Goal: Transaction & Acquisition: Purchase product/service

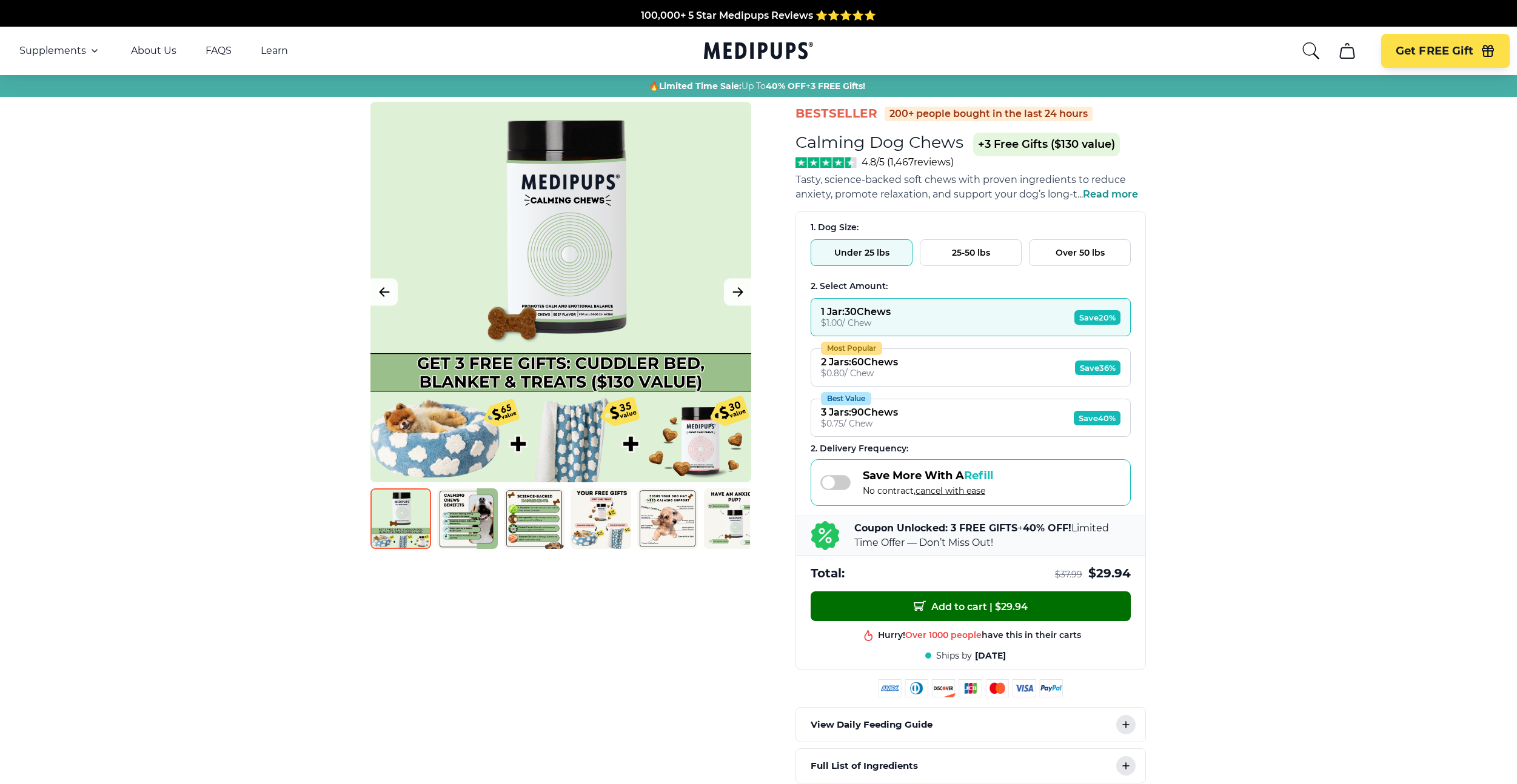
click at [933, 595] on button "Add to cart | $ 29.94" at bounding box center [970, 606] width 320 height 30
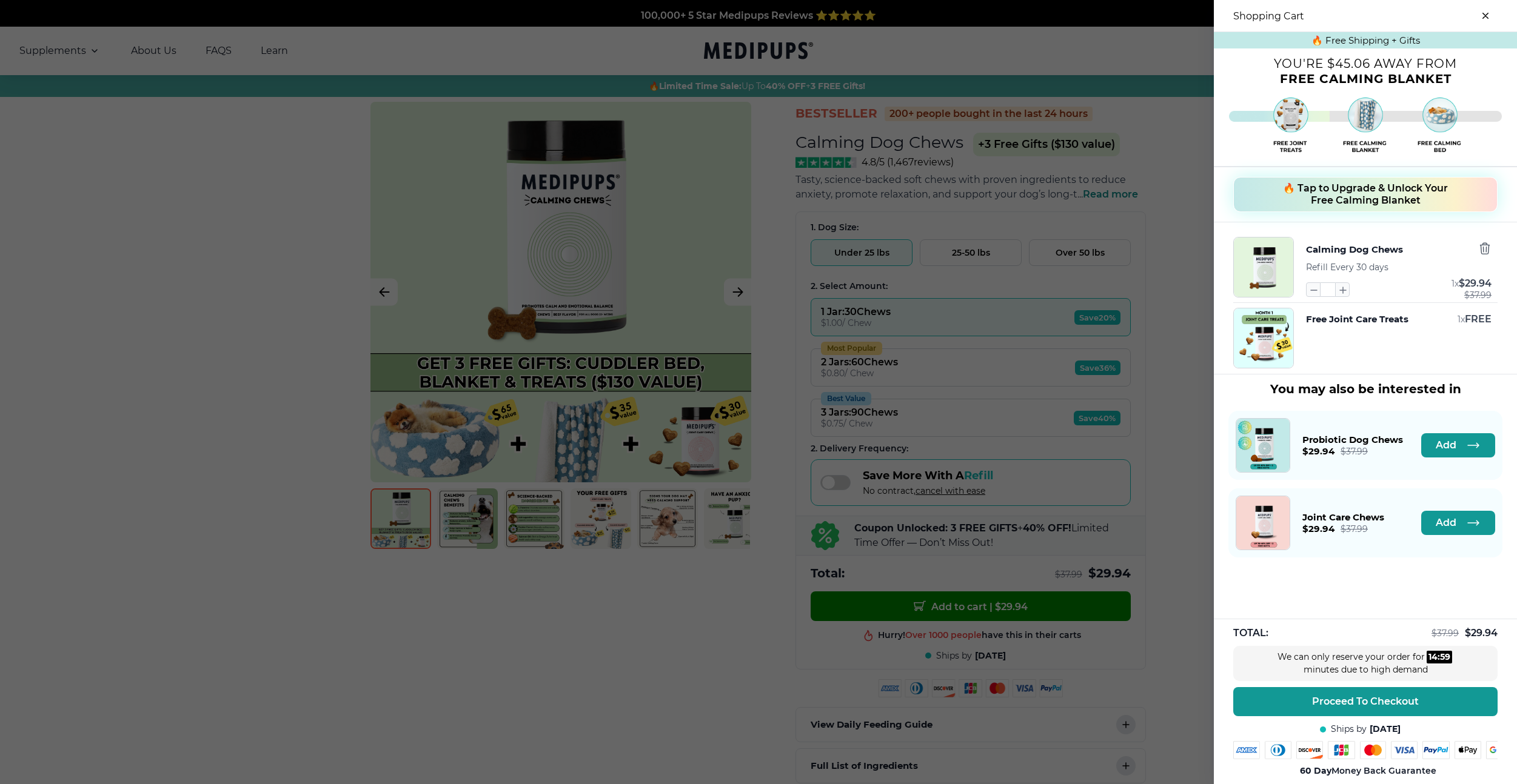
click at [1375, 194] on span "🔥 Tap to Upgrade & Unlock Your Free Calming Blanket" at bounding box center [1365, 194] width 165 height 24
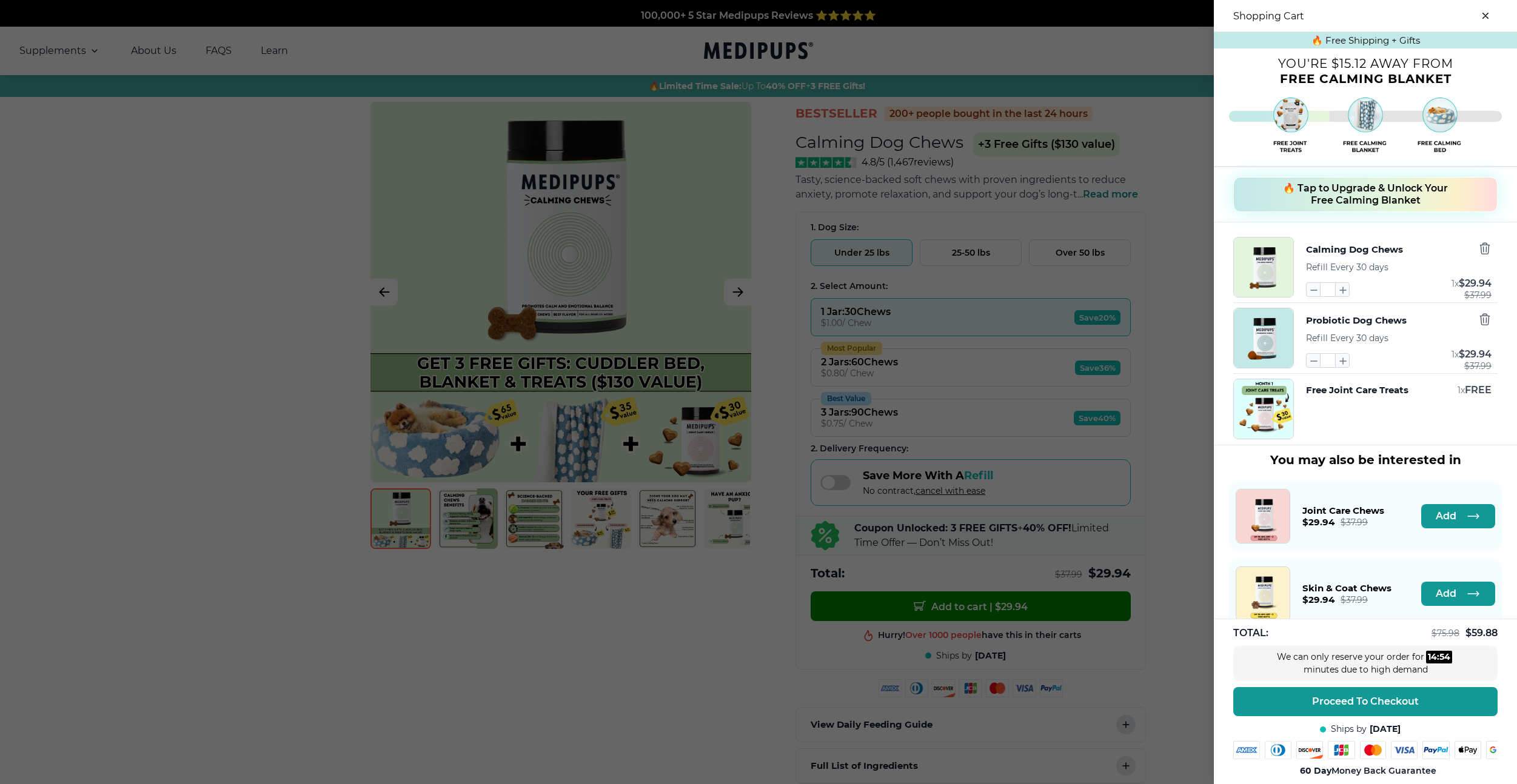
click at [1375, 194] on span "🔥 Tap to Upgrade & Unlock Your Free Calming Blanket" at bounding box center [1365, 194] width 165 height 24
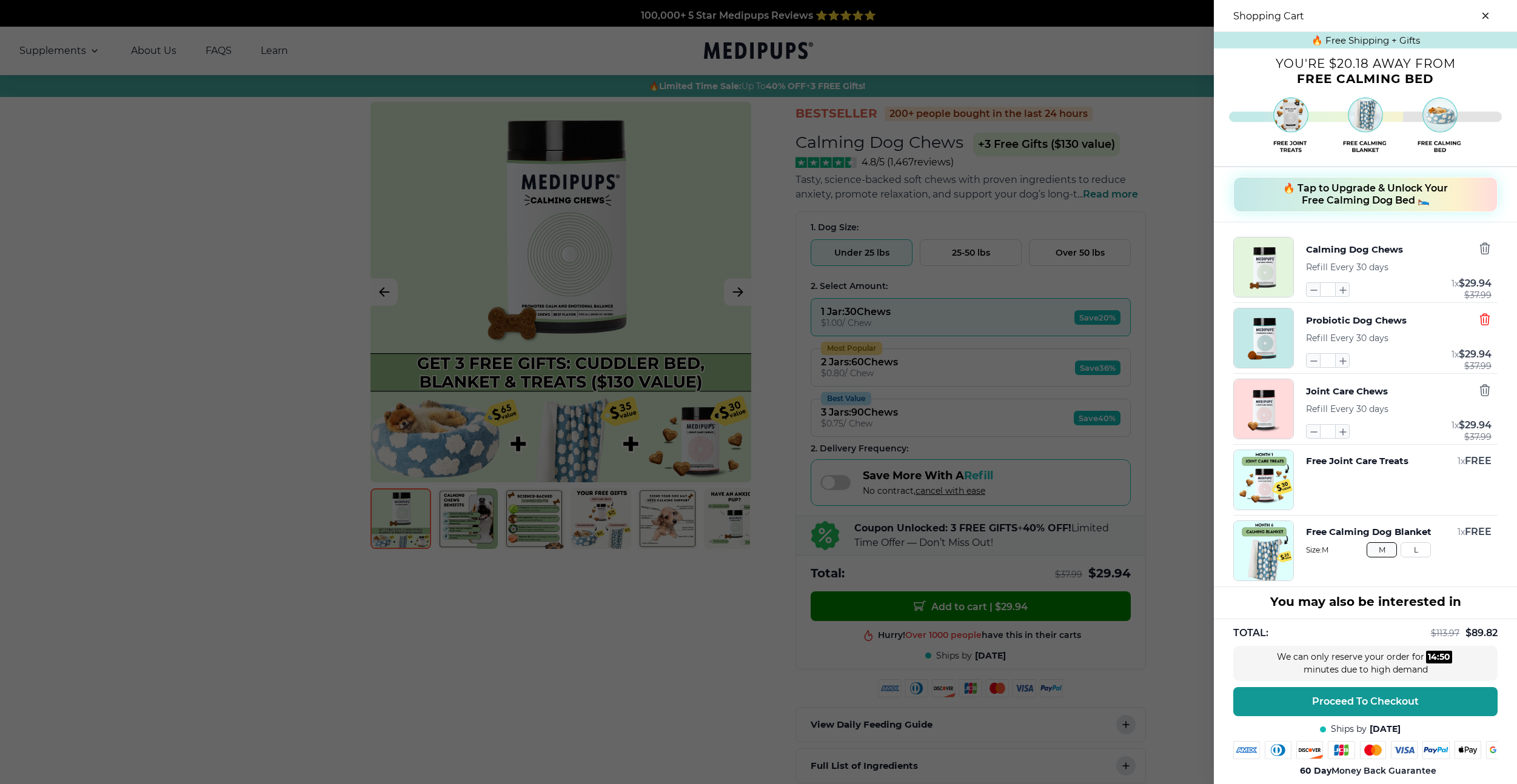
click at [1490, 321] on icon "button" at bounding box center [1484, 319] width 13 height 13
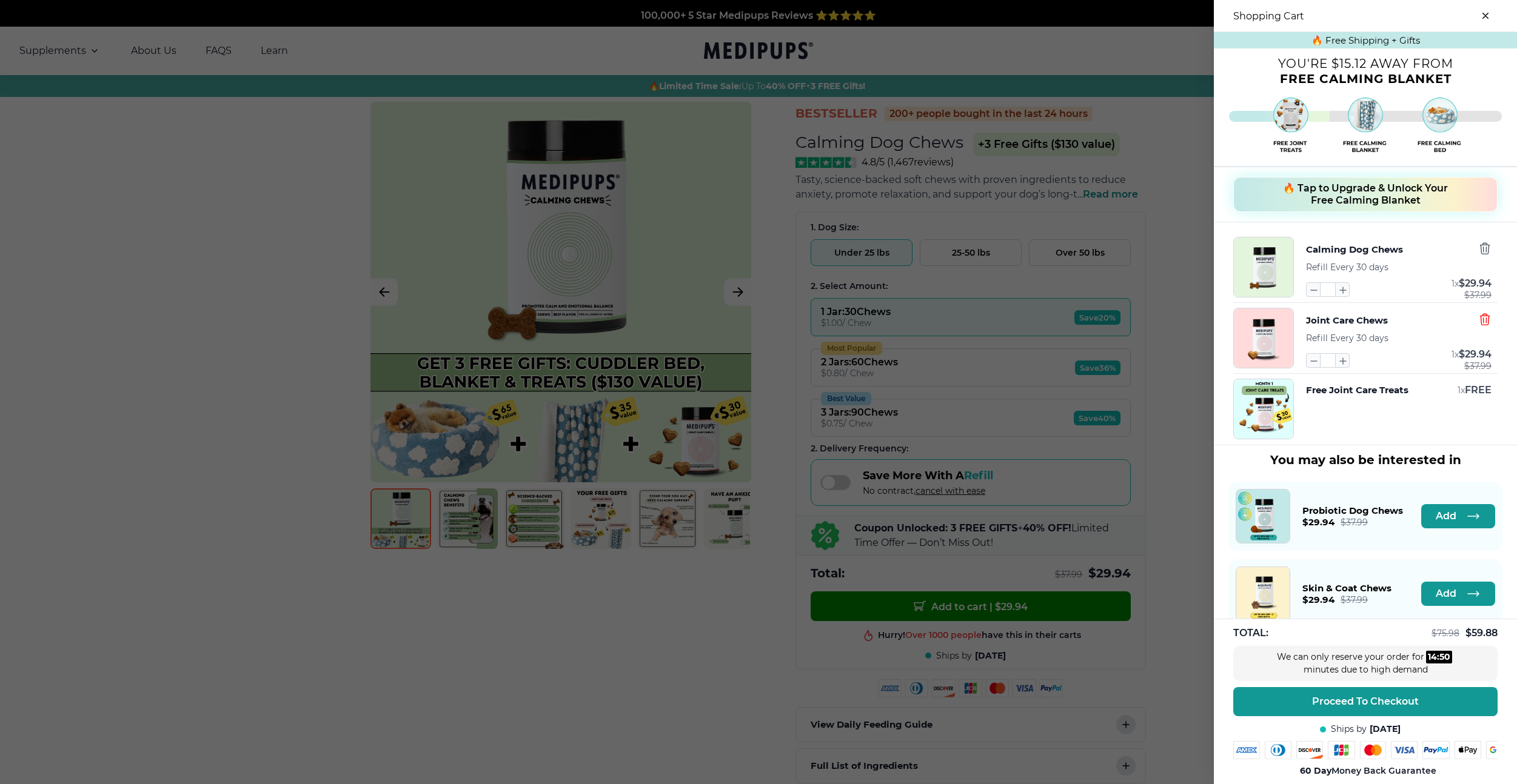
click at [1489, 321] on icon "button" at bounding box center [1484, 319] width 13 height 13
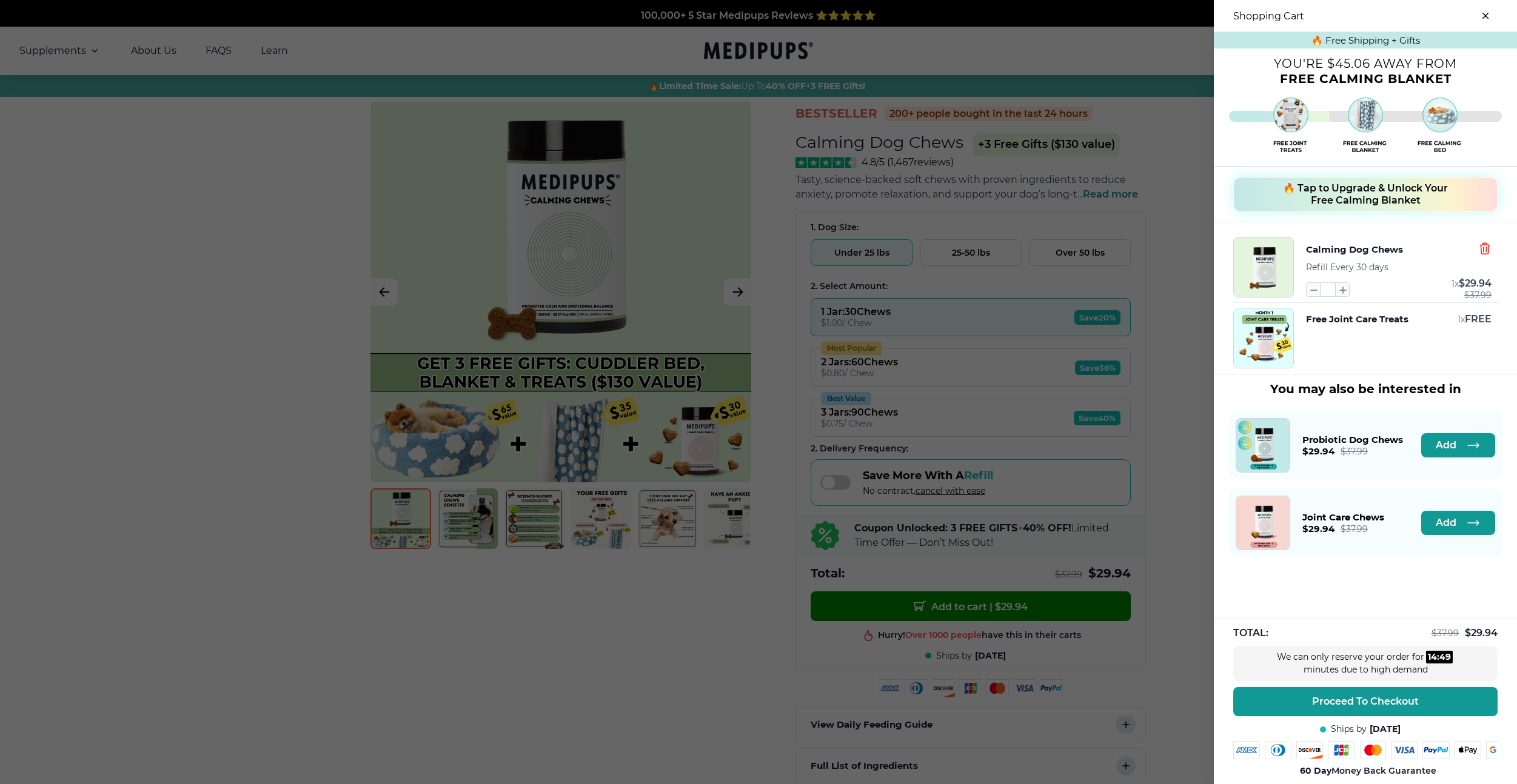
click at [1488, 246] on icon "button" at bounding box center [1484, 248] width 9 height 11
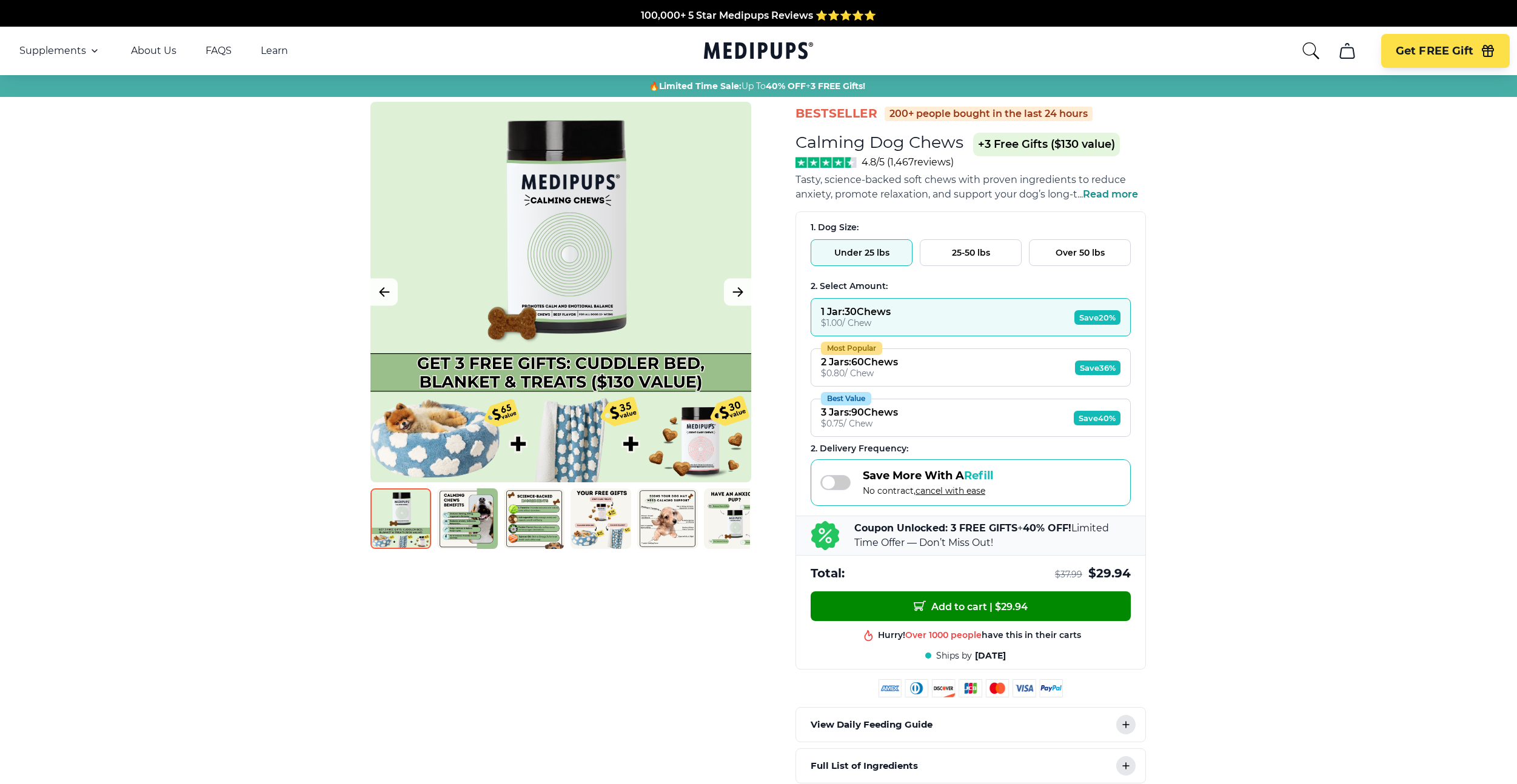
click at [971, 257] on button "25-50 lbs" at bounding box center [970, 253] width 102 height 26
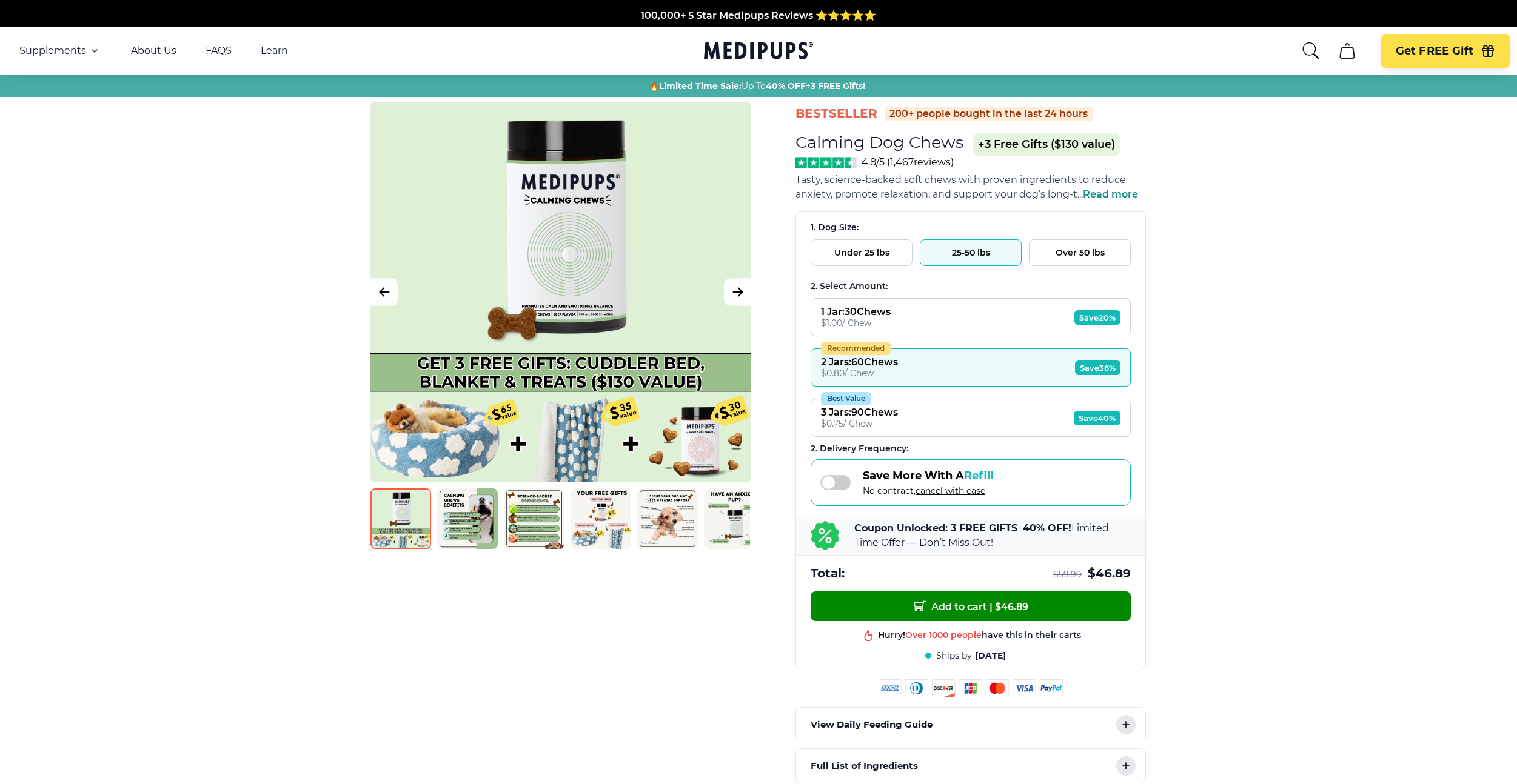
click at [1083, 248] on button "Over 50 lbs" at bounding box center [1079, 253] width 102 height 26
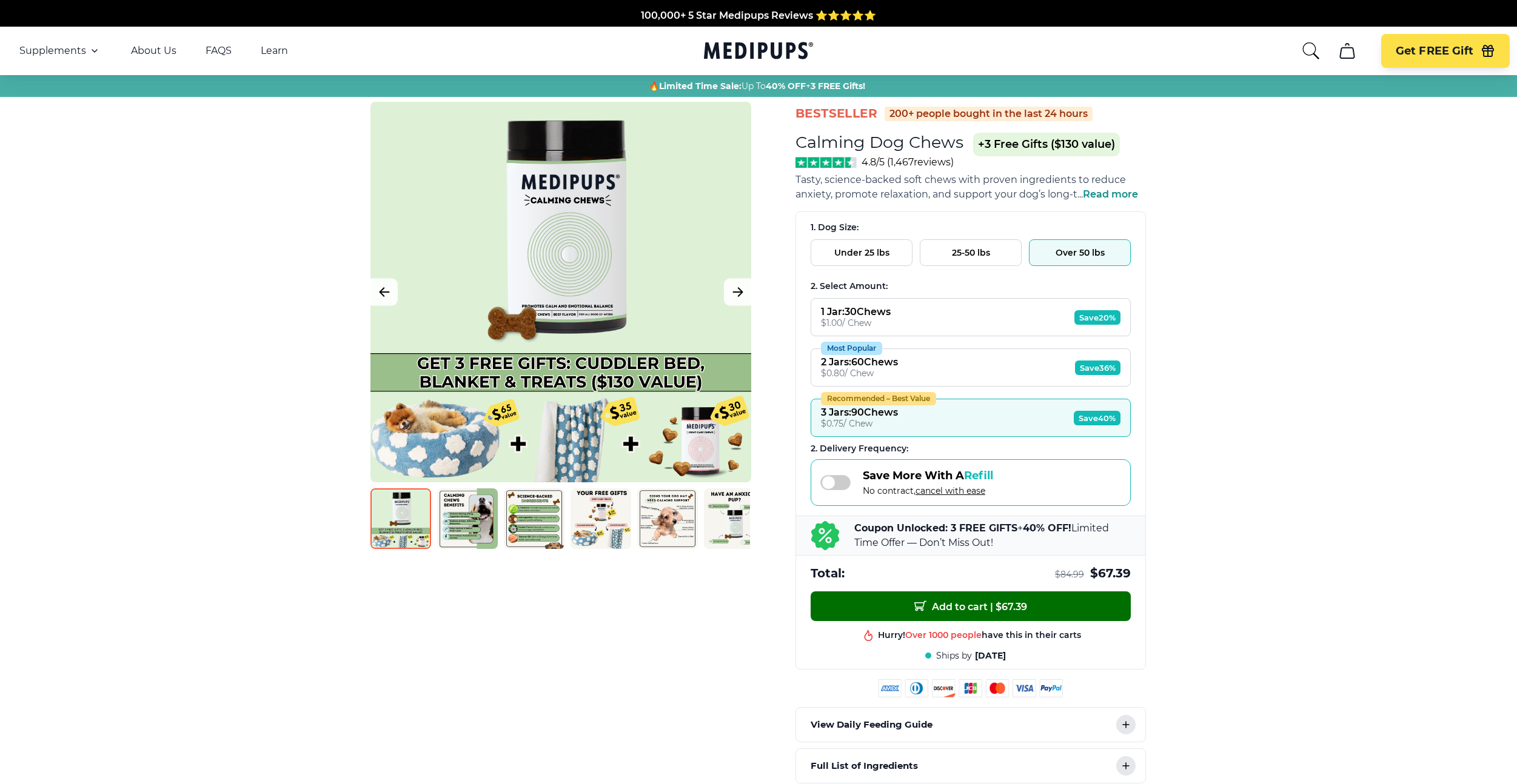
click at [999, 606] on span "Add to cart | $ 67.39" at bounding box center [970, 606] width 112 height 12
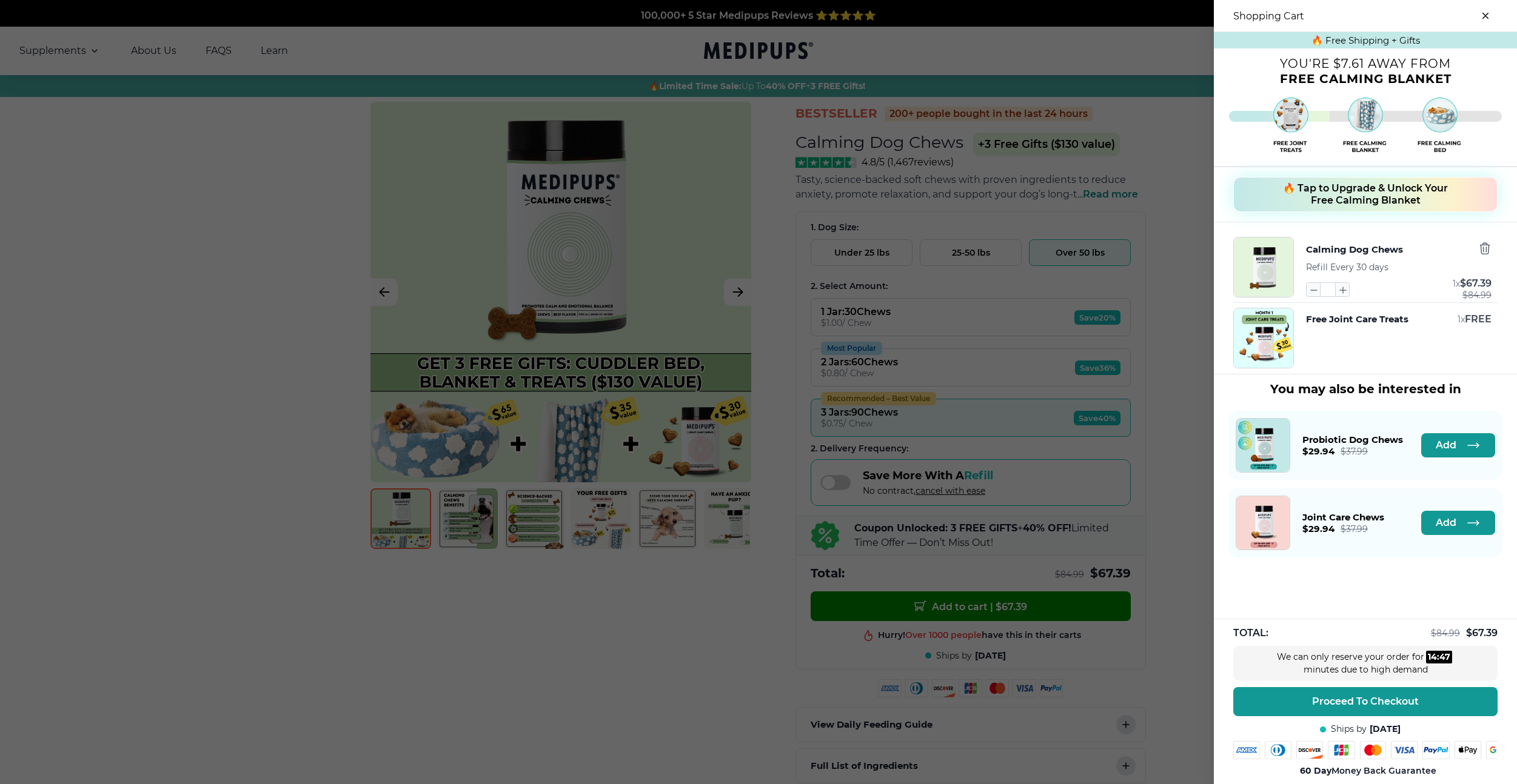
click at [1364, 196] on span "🔥 Tap to Upgrade & Unlock Your Free Calming Blanket" at bounding box center [1365, 194] width 165 height 24
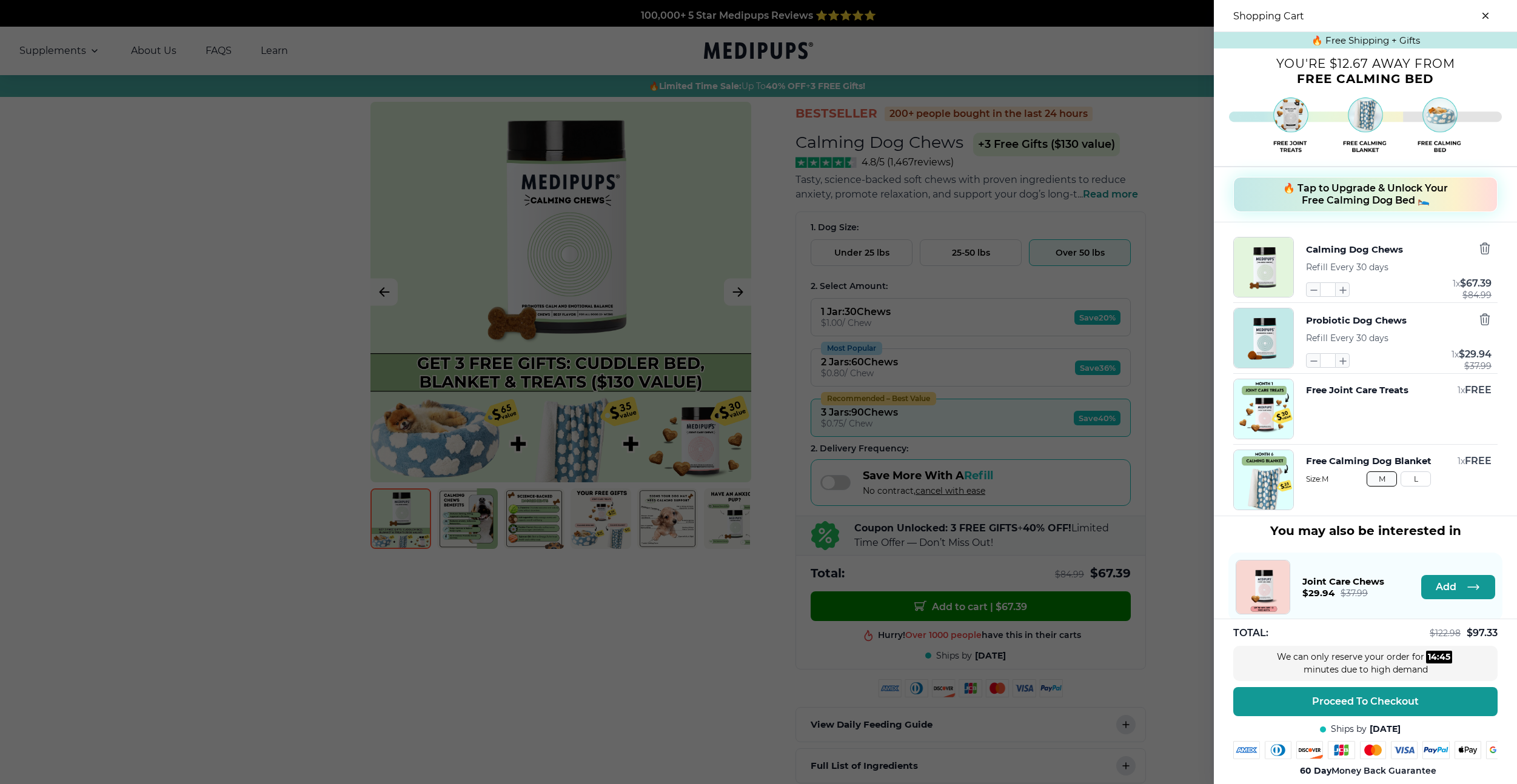
click at [1364, 196] on span "🔥 Tap to Upgrade & Unlock Your Free Calming Dog Bed 🛌" at bounding box center [1365, 194] width 165 height 24
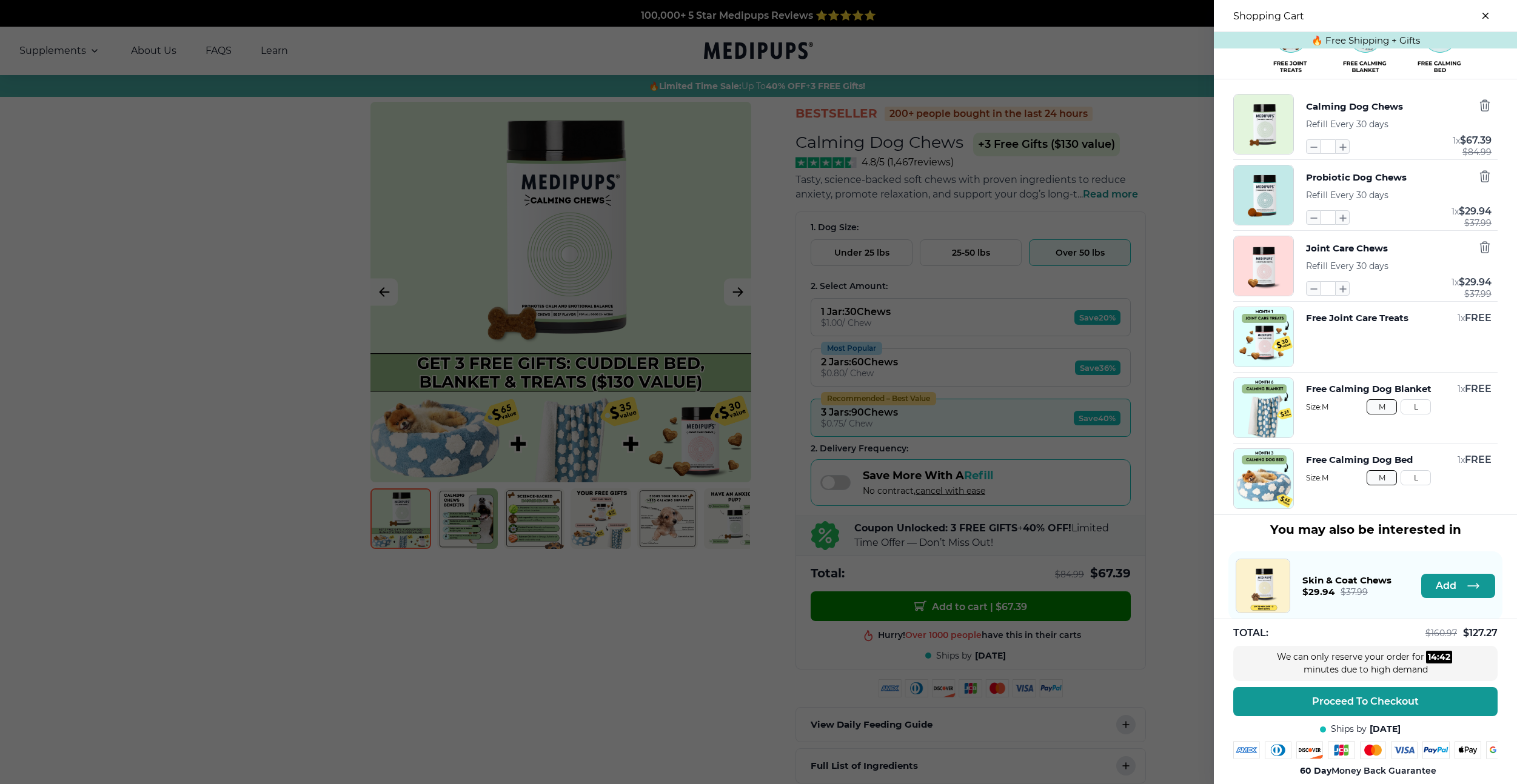
scroll to position [59, 0]
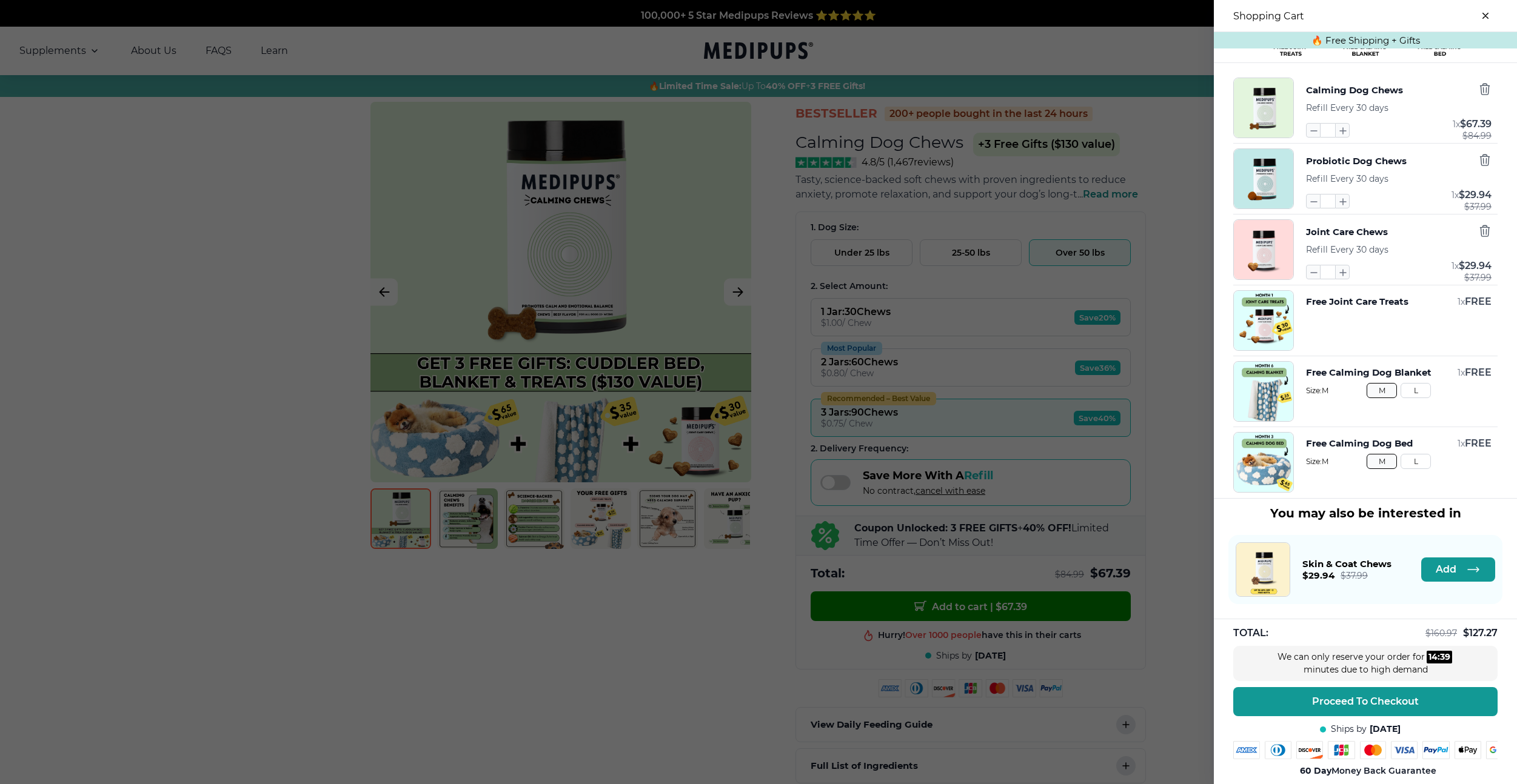
click at [1052, 415] on div at bounding box center [758, 392] width 1517 height 784
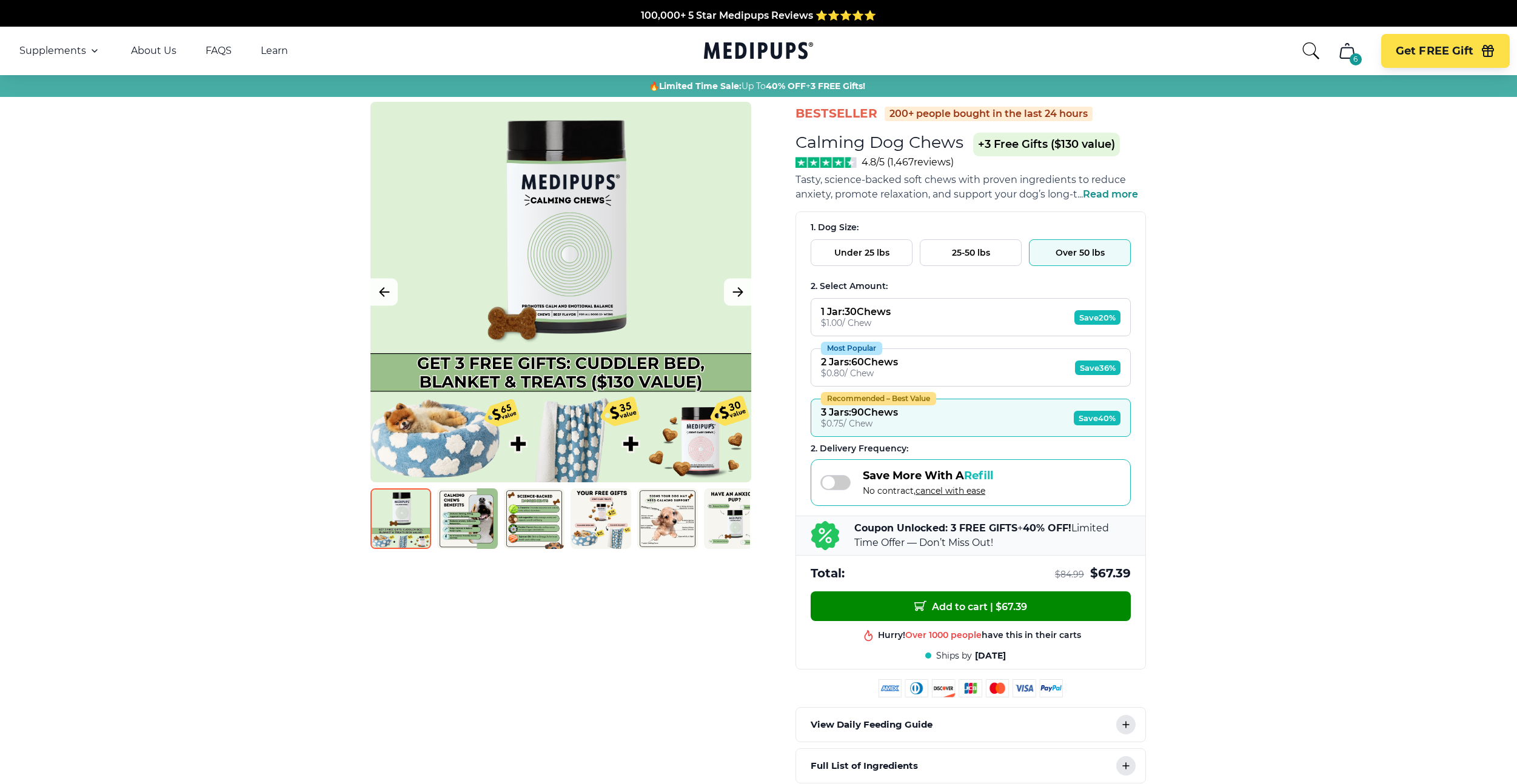
click at [432, 169] on div "Close dialog ONE-TIME DISCOUNT EXTRA 5% OFF Get an extra 5% off our #1 selling,…" at bounding box center [758, 392] width 1517 height 784
